Goal: Check status

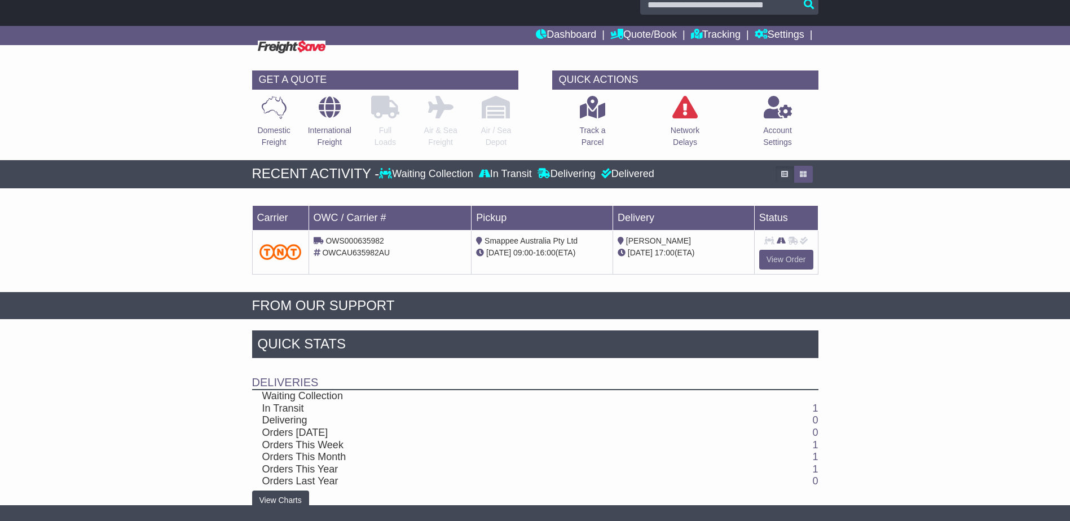
scroll to position [37, 0]
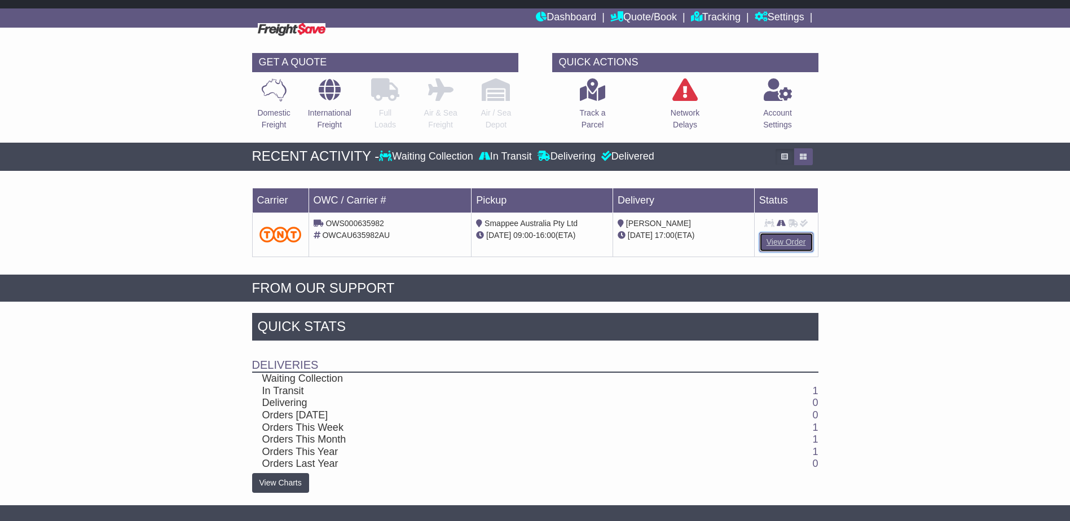
click at [784, 245] on link "View Order" at bounding box center [786, 242] width 54 height 20
